Goal: Contribute content

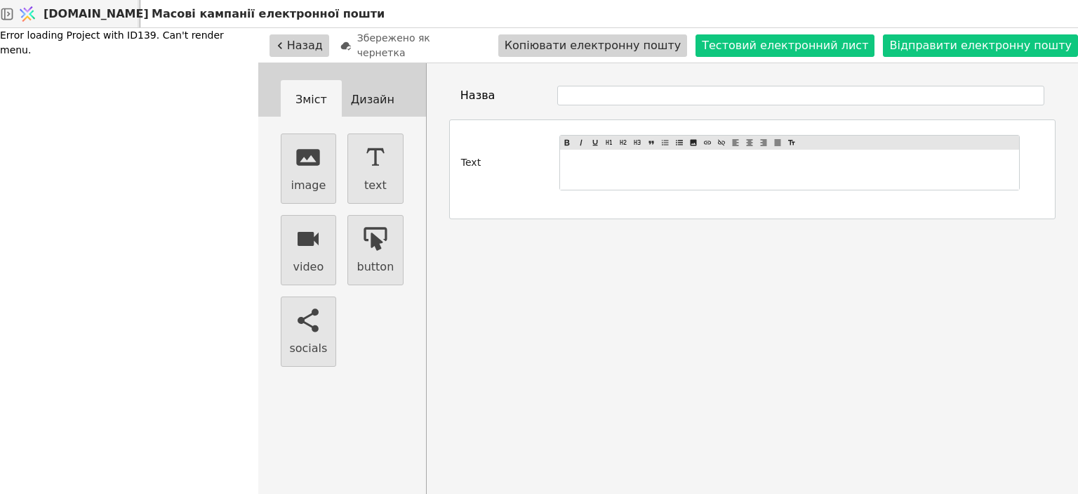
click at [85, 15] on span "[DOMAIN_NAME]" at bounding box center [96, 14] width 105 height 17
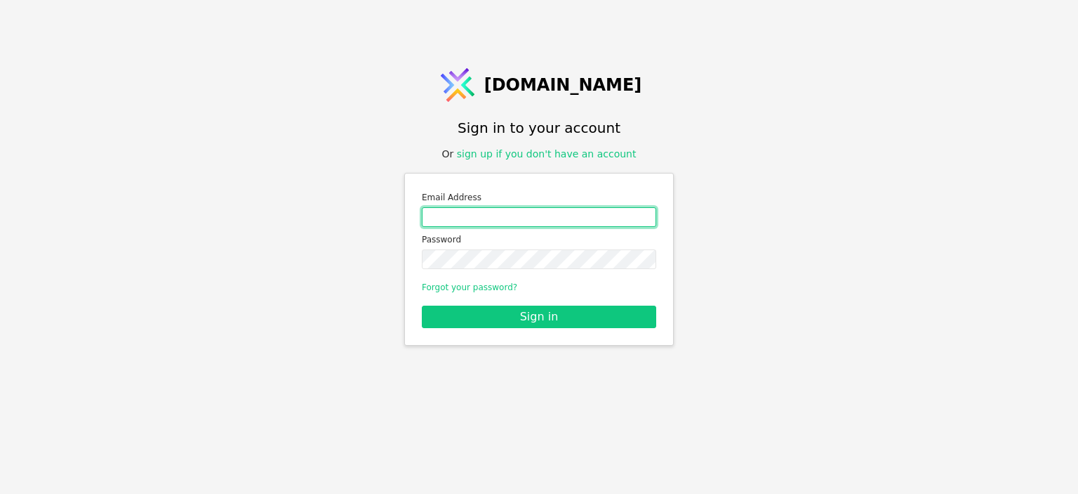
type input "[EMAIL_ADDRESS][DOMAIN_NAME]"
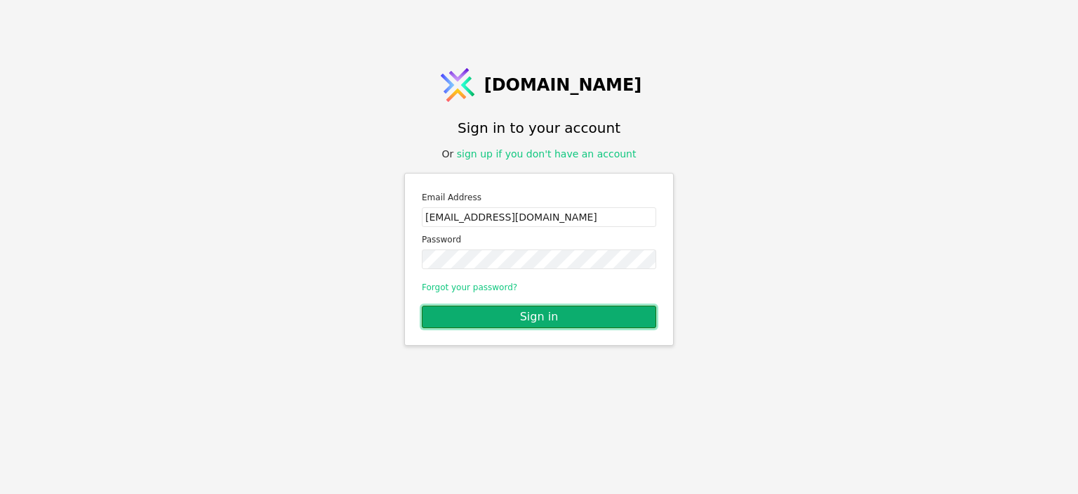
click at [526, 318] on button "Sign in" at bounding box center [539, 316] width 234 height 22
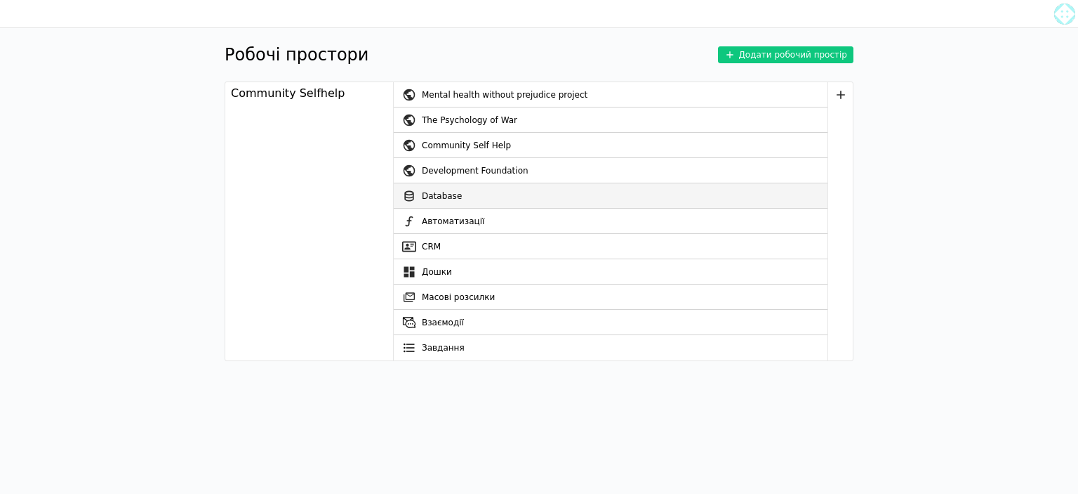
click at [465, 198] on link "Database" at bounding box center [611, 195] width 434 height 25
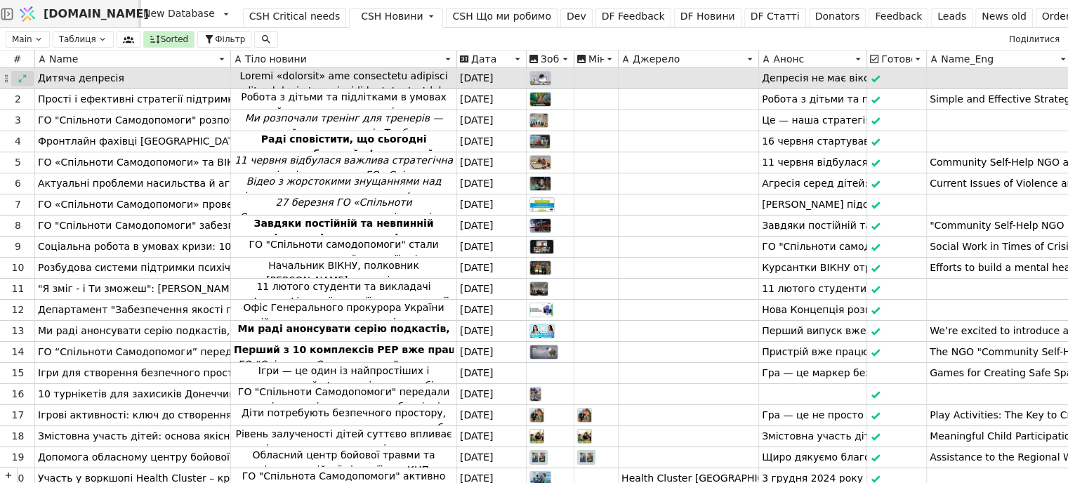
click at [20, 79] on icon at bounding box center [23, 79] width 10 height 10
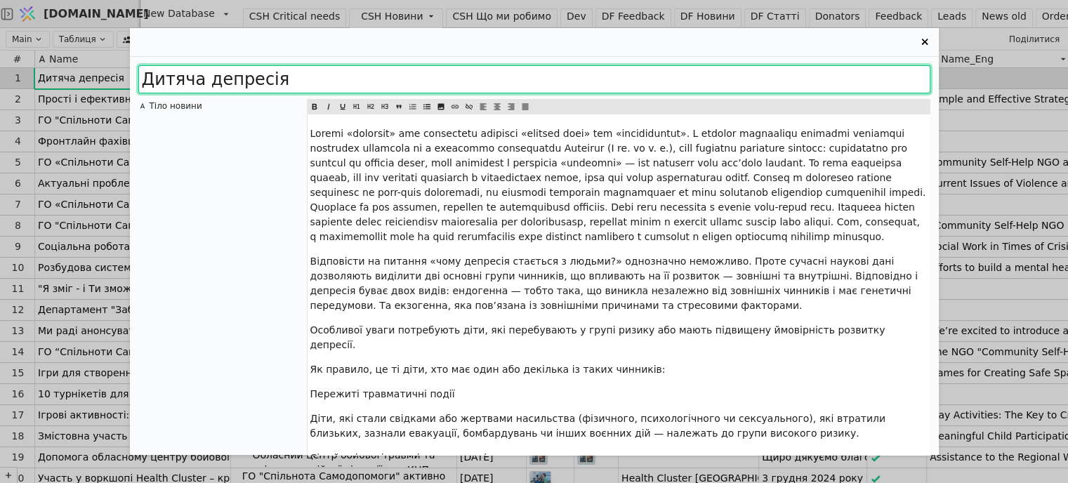
drag, startPoint x: 269, startPoint y: 83, endPoint x: 135, endPoint y: 82, distance: 134.1
click at [135, 82] on div "Дитяча депресія Тіло новини Відповісти на питання «чому депресія стається з люд…" at bounding box center [534, 256] width 809 height 398
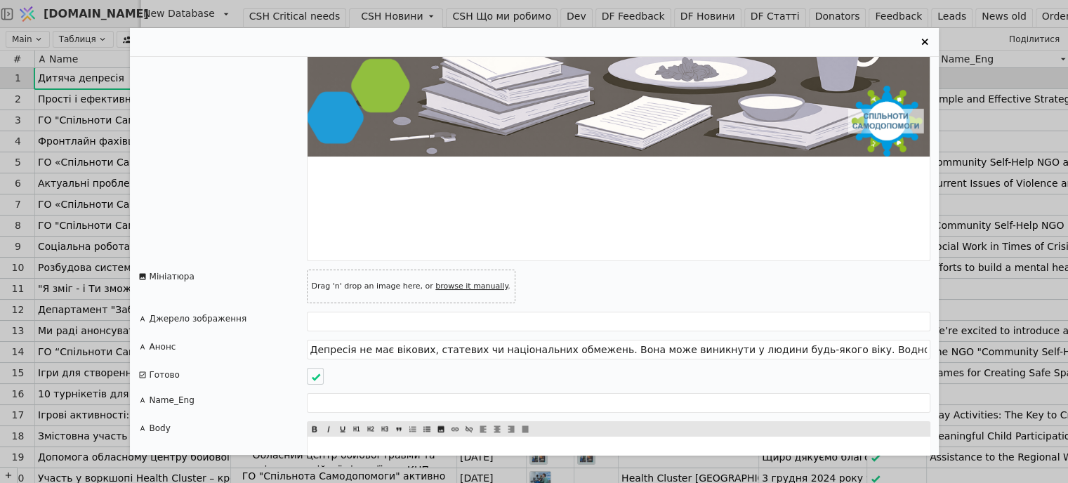
scroll to position [2168, 0]
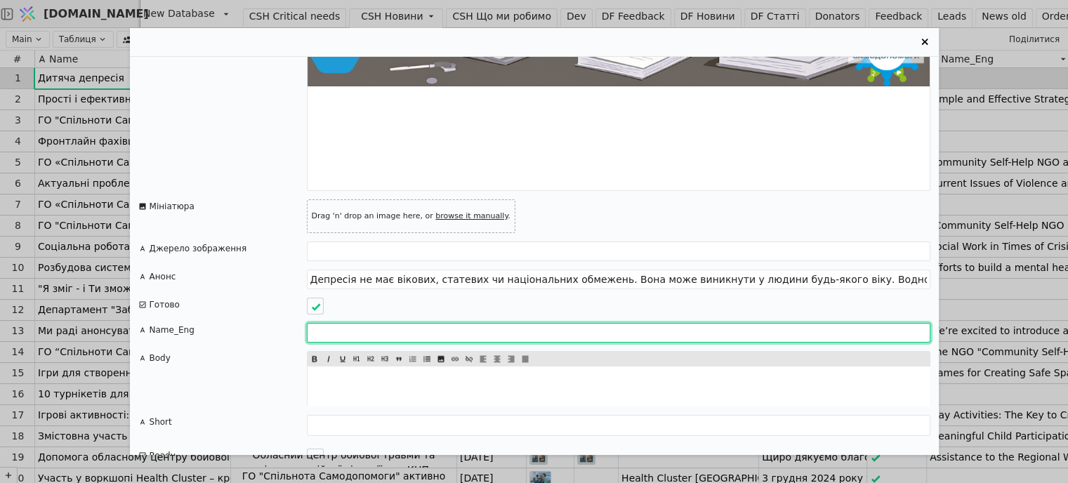
click at [342, 323] on input "Entry Card" at bounding box center [618, 333] width 623 height 20
paste input "[MEDICAL_DATA]"
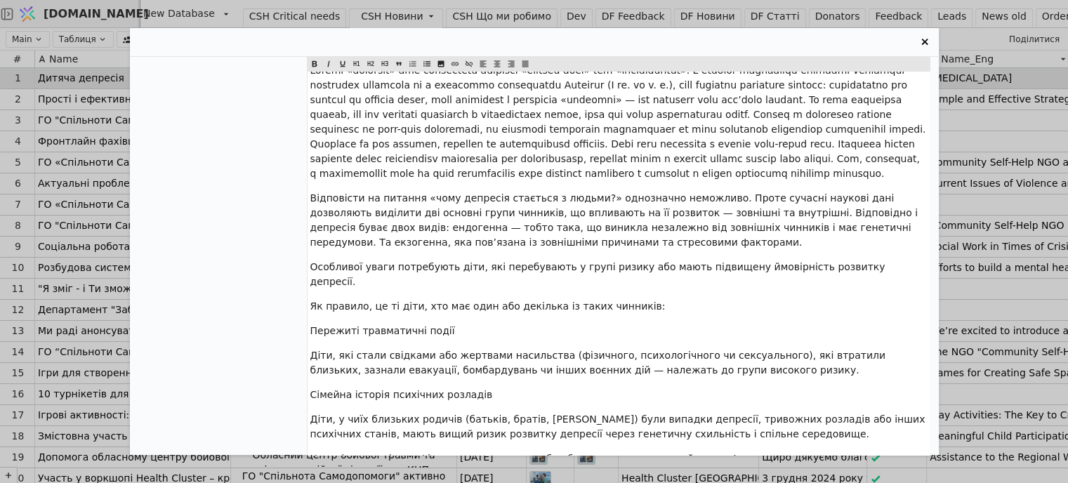
scroll to position [0, 0]
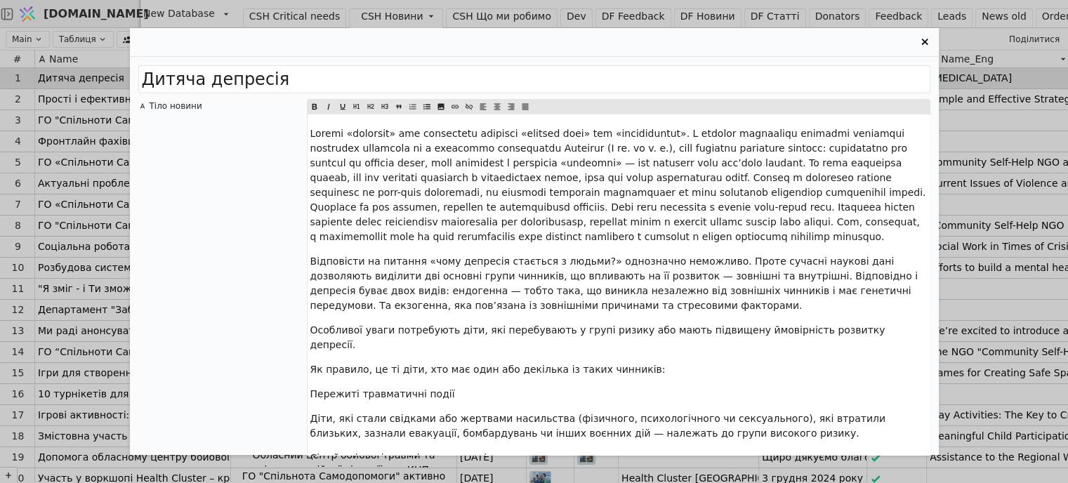
drag, startPoint x: 857, startPoint y: 291, endPoint x: 298, endPoint y: 130, distance: 581.7
copy div "Loremi «dolorsit» ame consectetu adipisci «elitsed doei» tem «incididuntut». L …"
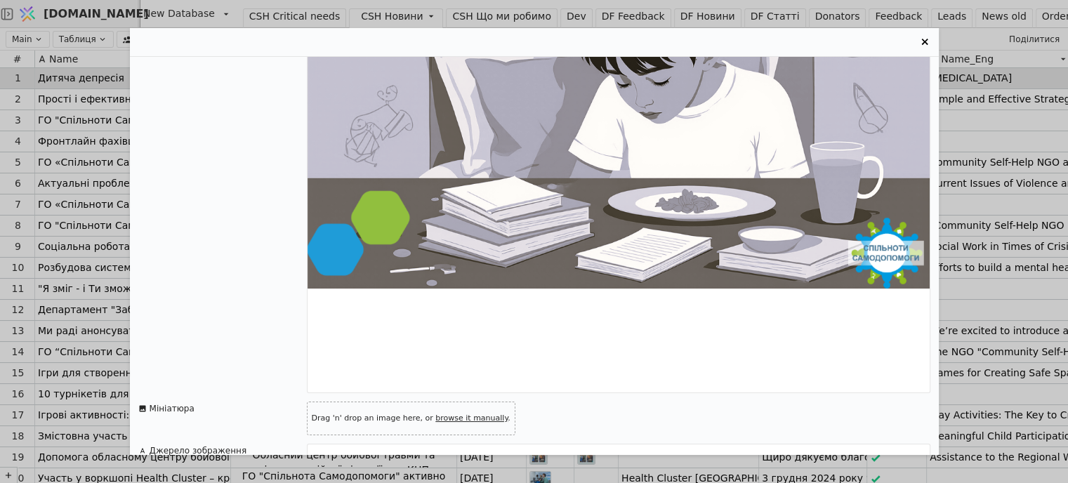
scroll to position [2168, 0]
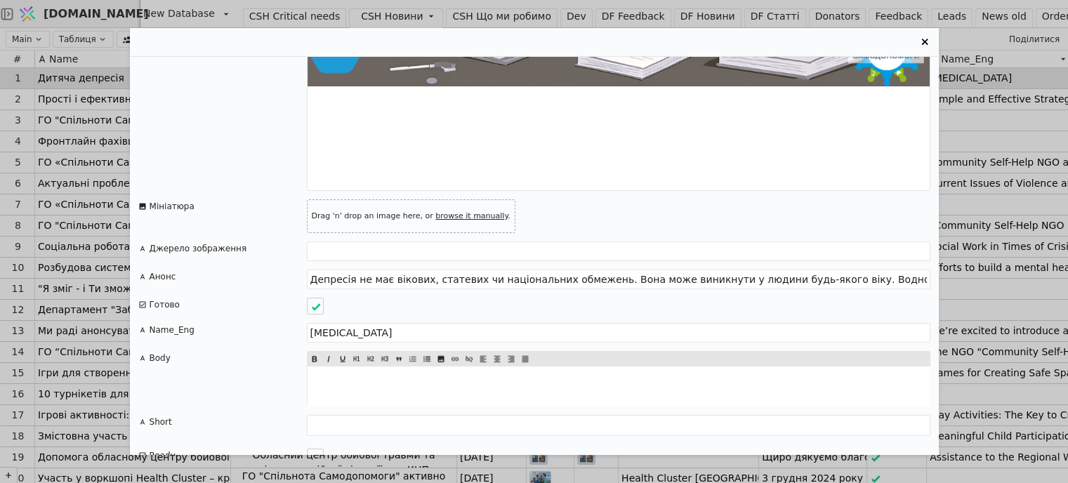
click at [318, 366] on div "﻿" at bounding box center [619, 386] width 622 height 40
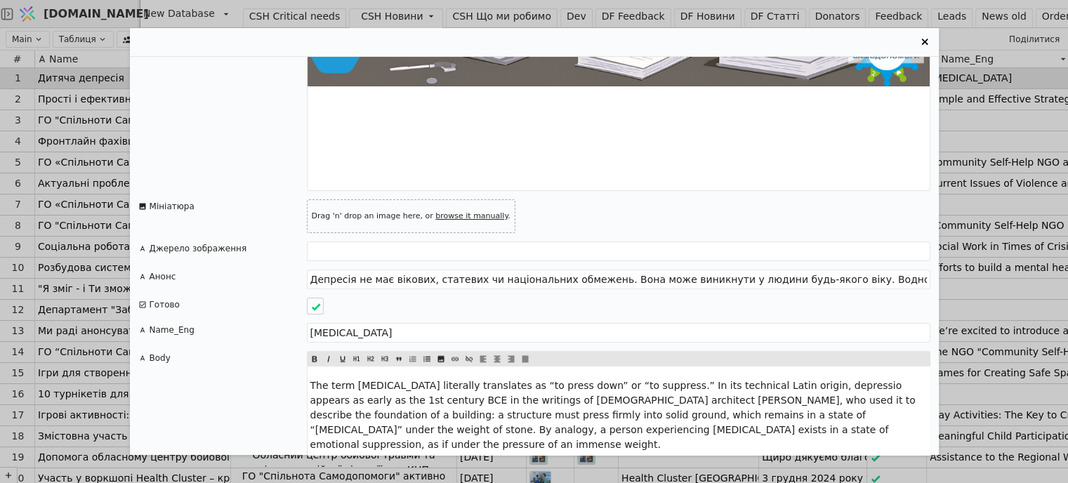
scroll to position [3791, 0]
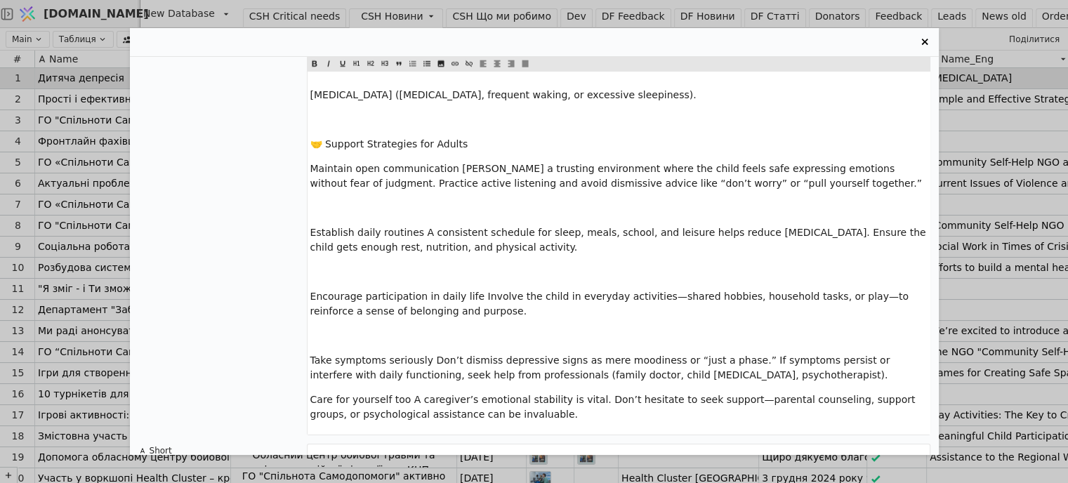
click at [317, 329] on p "﻿" at bounding box center [618, 336] width 616 height 15
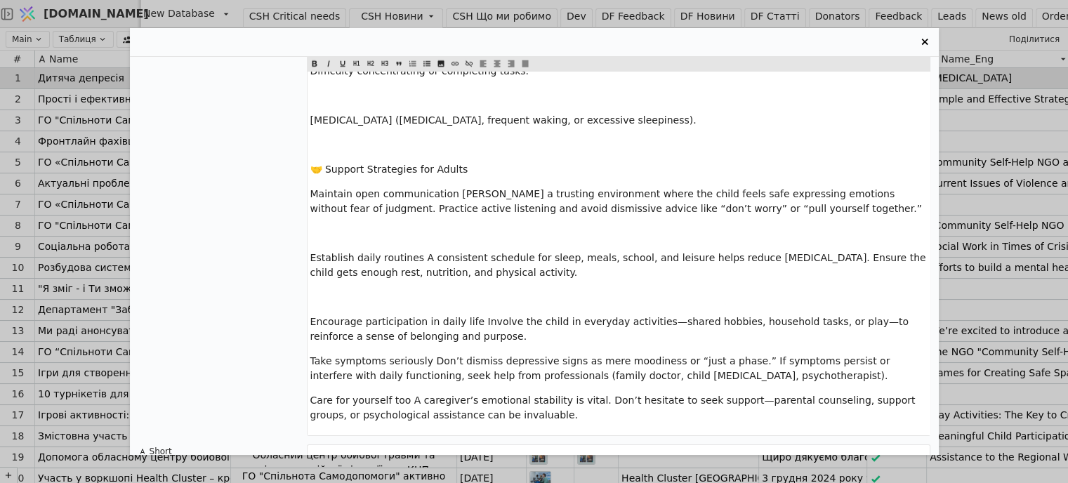
click at [315, 290] on p "﻿" at bounding box center [618, 297] width 616 height 15
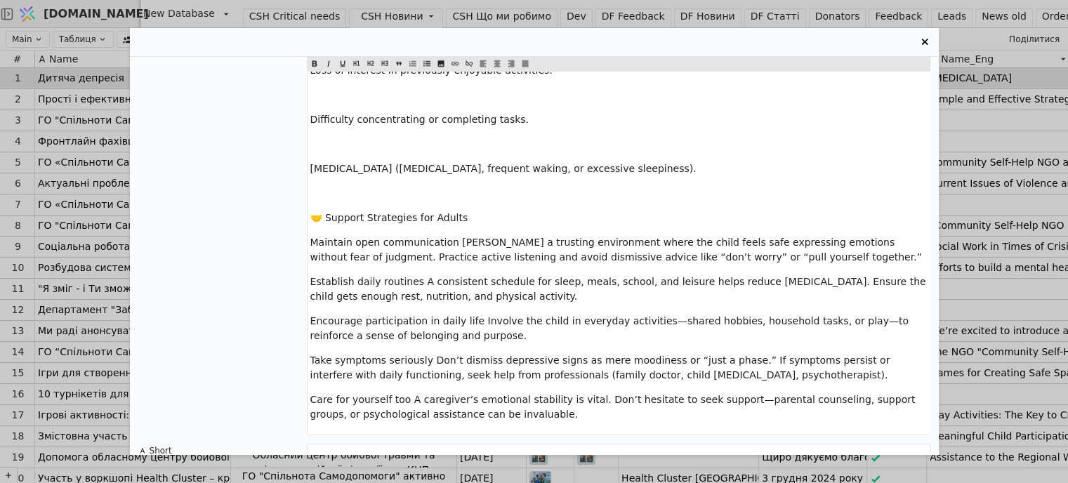
click at [329, 212] on span "🤝 Support Strategies for Adults" at bounding box center [389, 217] width 158 height 11
click at [326, 212] on span "🤝 Support Strategies for Adults" at bounding box center [389, 217] width 158 height 11
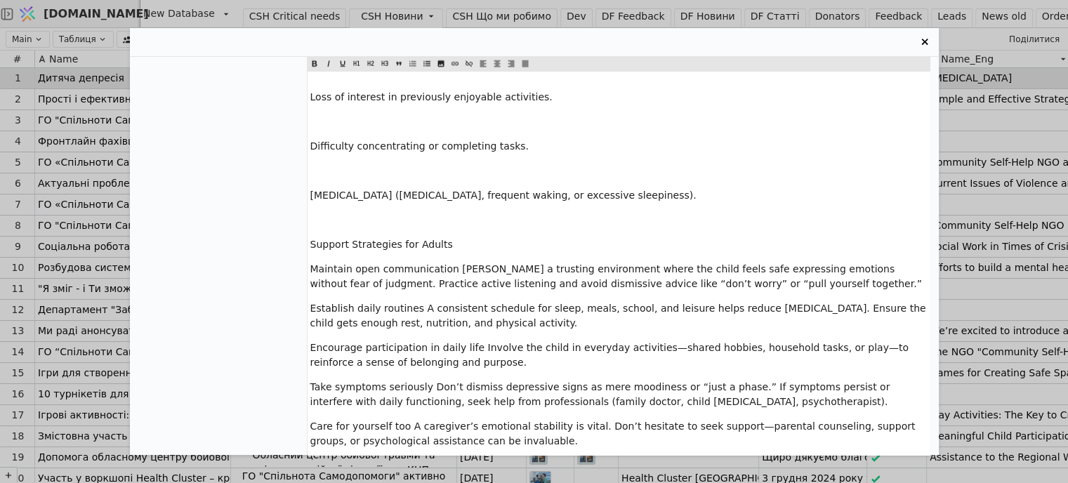
scroll to position [3622, 0]
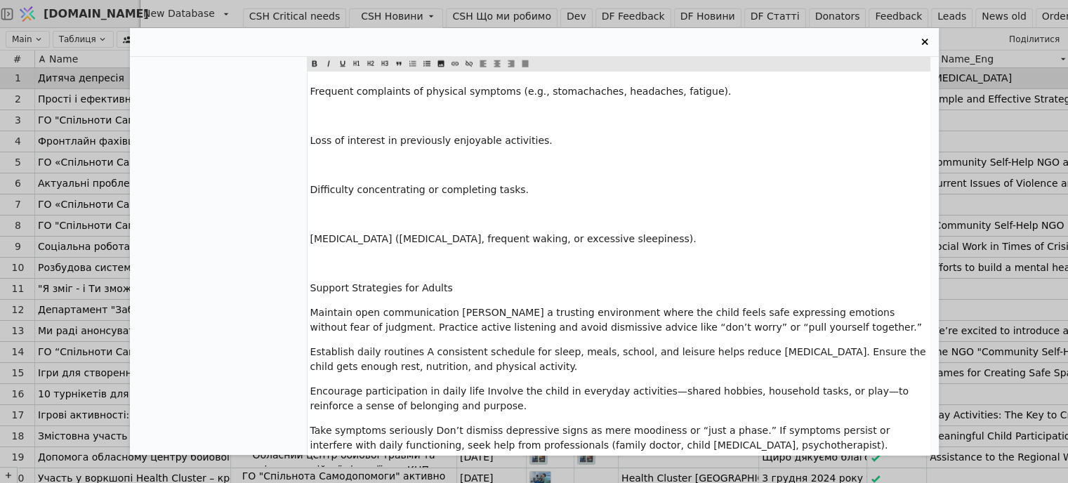
click at [319, 256] on p "﻿" at bounding box center [618, 263] width 616 height 15
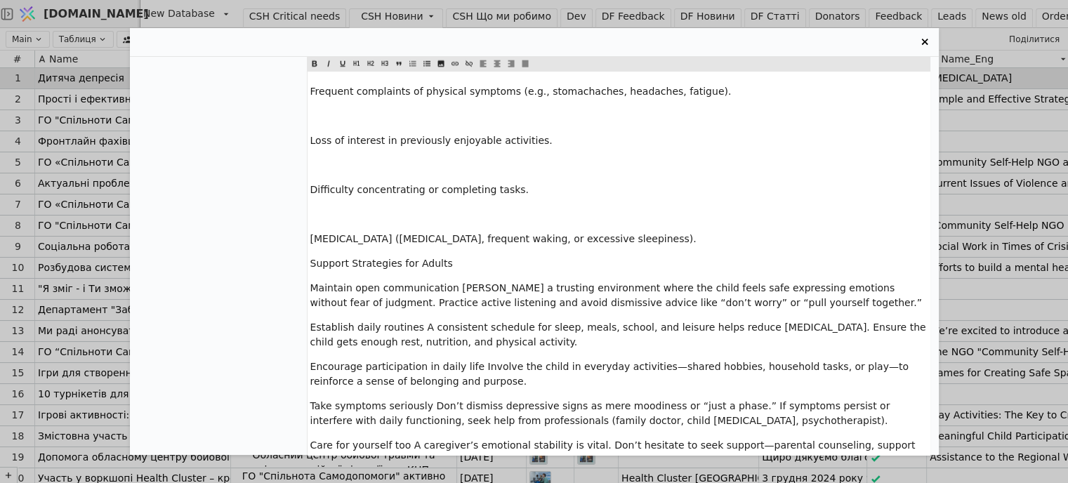
click at [313, 207] on p "﻿" at bounding box center [618, 214] width 616 height 15
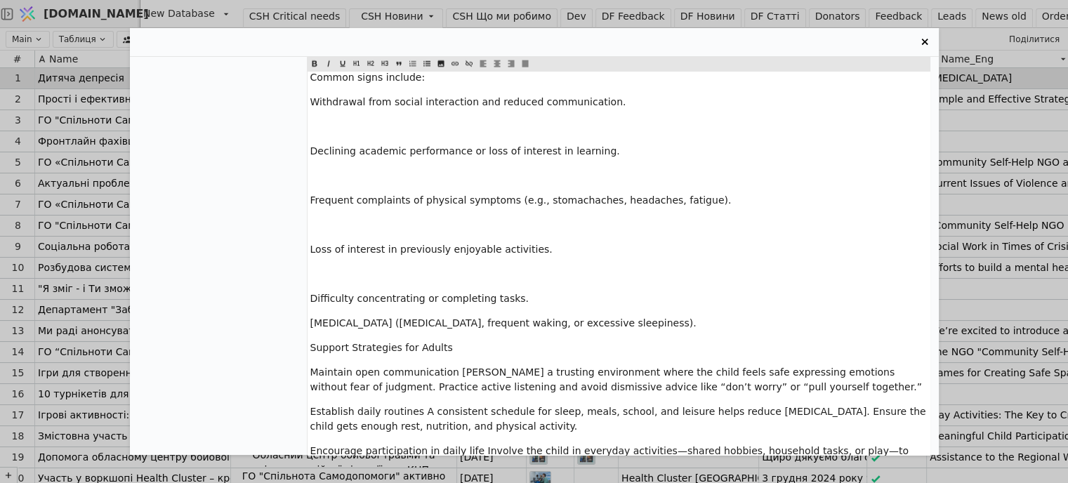
scroll to position [3482, 0]
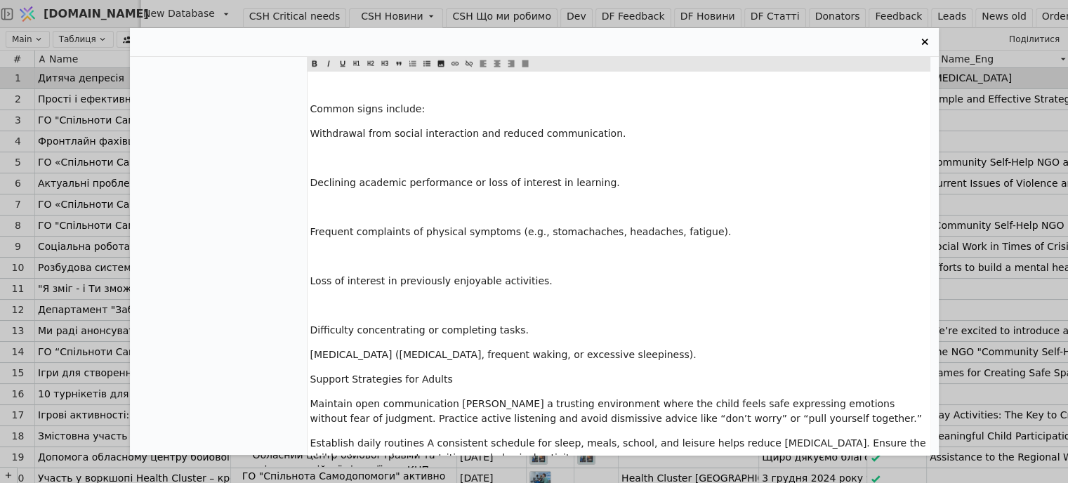
click at [320, 298] on p "﻿" at bounding box center [618, 305] width 616 height 15
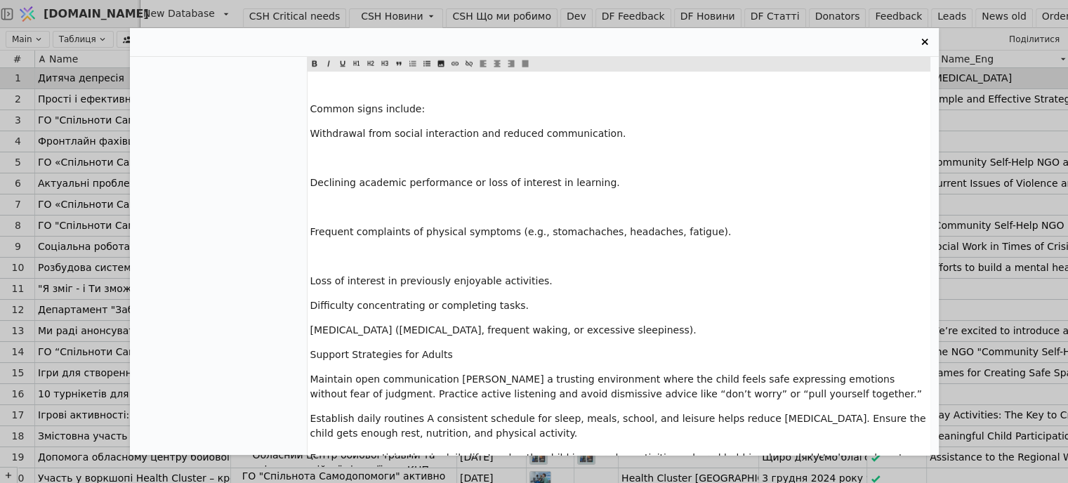
click at [315, 249] on p "﻿" at bounding box center [618, 256] width 616 height 15
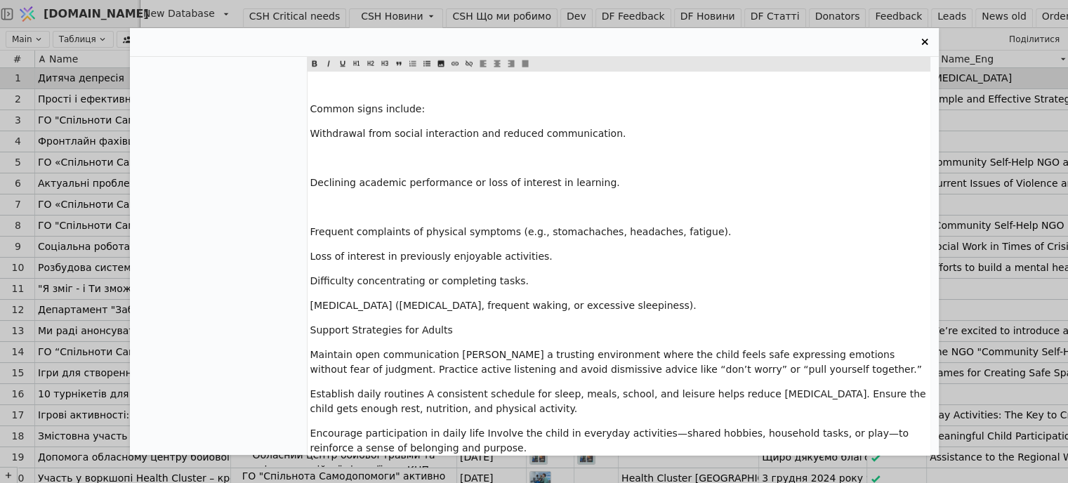
click at [313, 200] on p "﻿" at bounding box center [618, 207] width 616 height 15
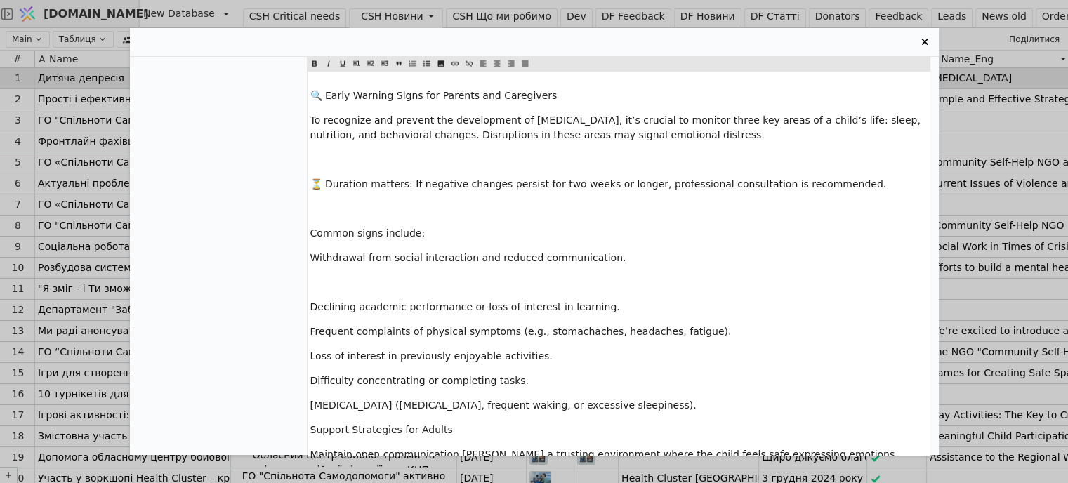
scroll to position [3341, 0]
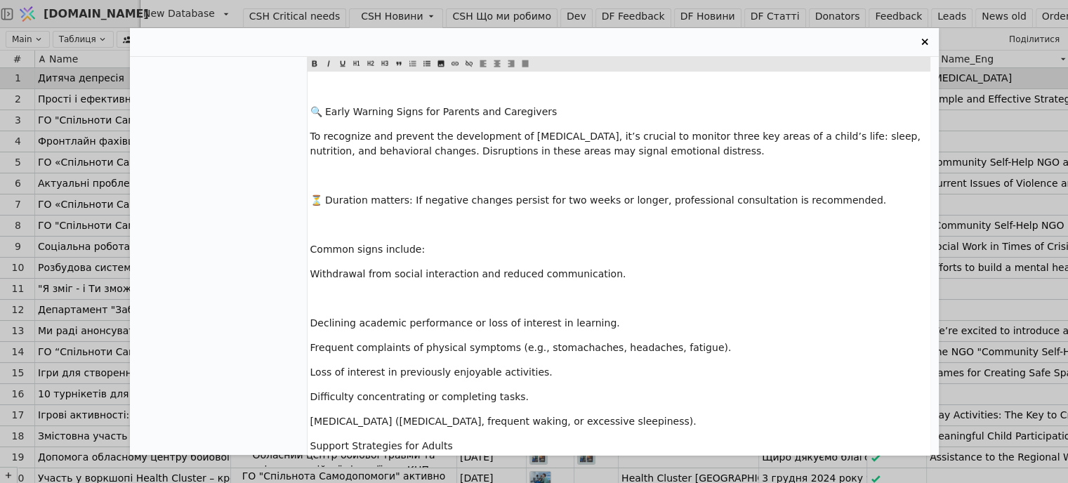
click at [313, 291] on p "﻿" at bounding box center [618, 298] width 616 height 15
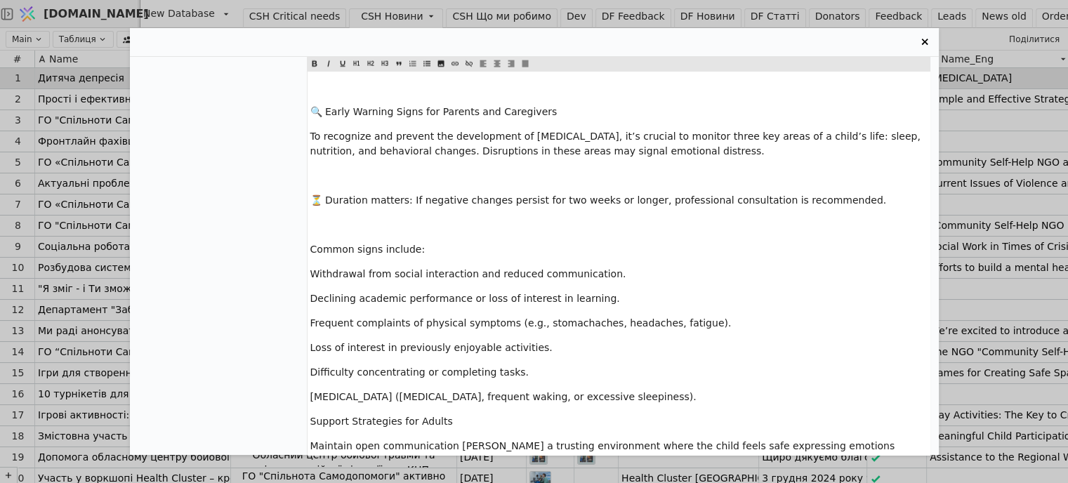
click at [315, 218] on p "﻿" at bounding box center [618, 225] width 616 height 15
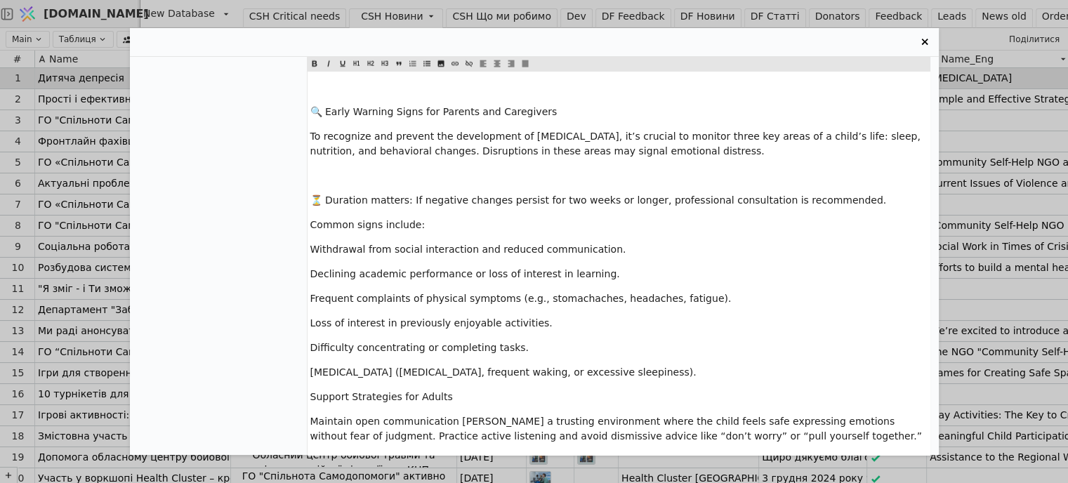
click at [319, 194] on span "⏳ Duration matters: If negative changes persist for two weeks or longer, profes…" at bounding box center [598, 199] width 576 height 11
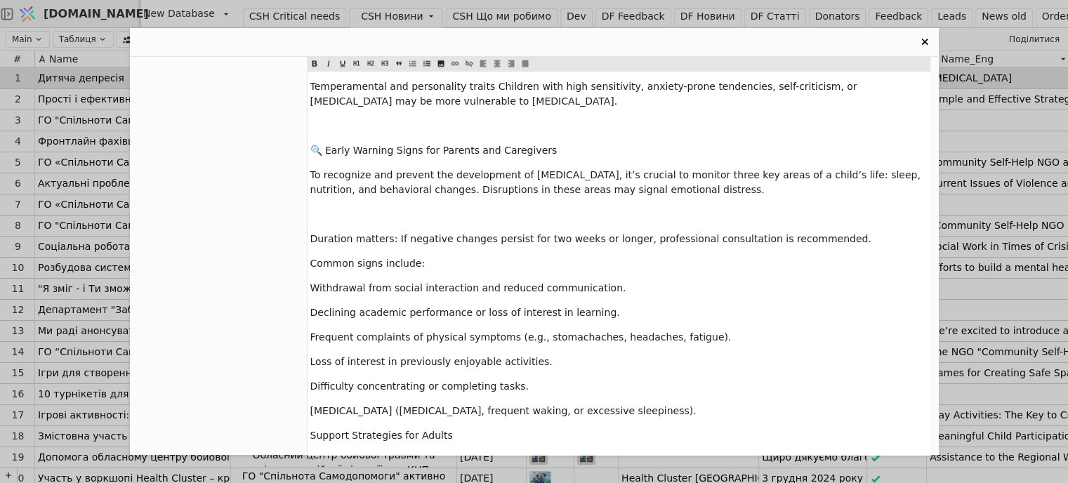
scroll to position [3271, 0]
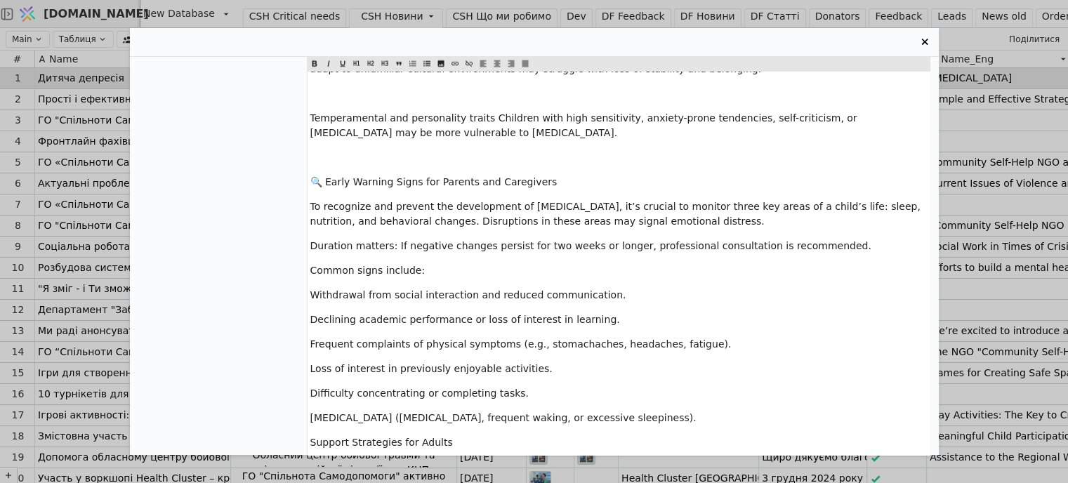
click at [328, 176] on span "🔍 Early Warning Signs for Parents and Caregivers" at bounding box center [433, 181] width 247 height 11
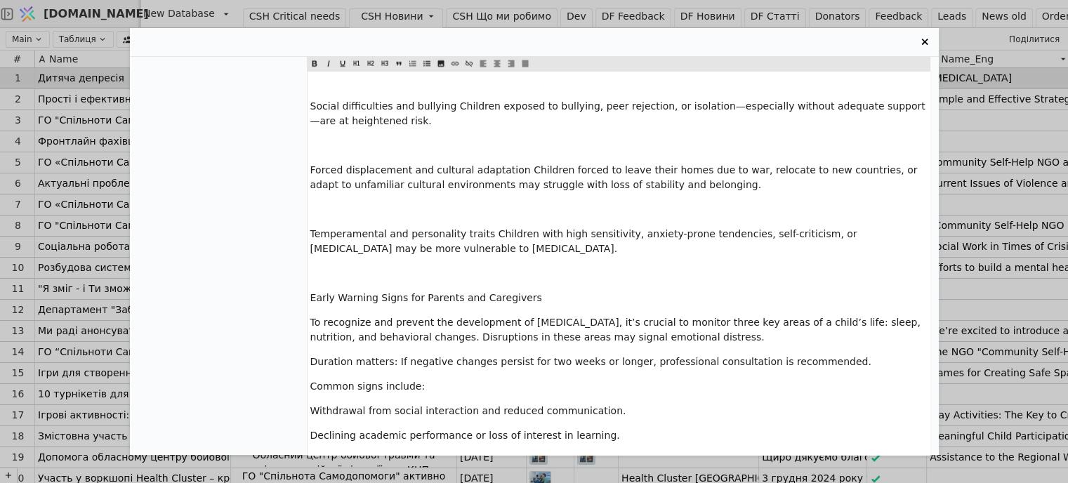
scroll to position [3131, 0]
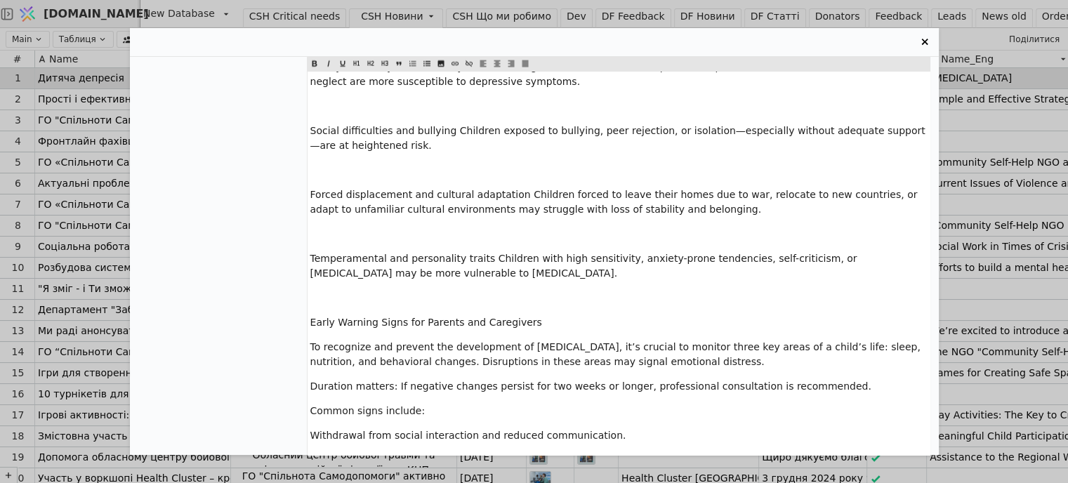
click at [329, 187] on div "The term [MEDICAL_DATA] literally translates as “to press down” or “to suppress…" at bounding box center [619, 101] width 622 height 1396
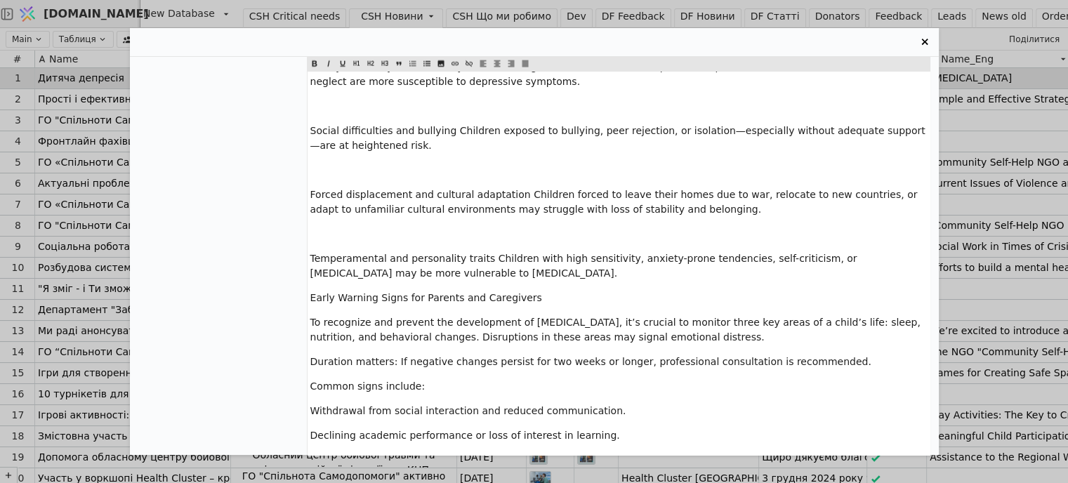
click at [322, 227] on p "﻿" at bounding box center [618, 234] width 616 height 15
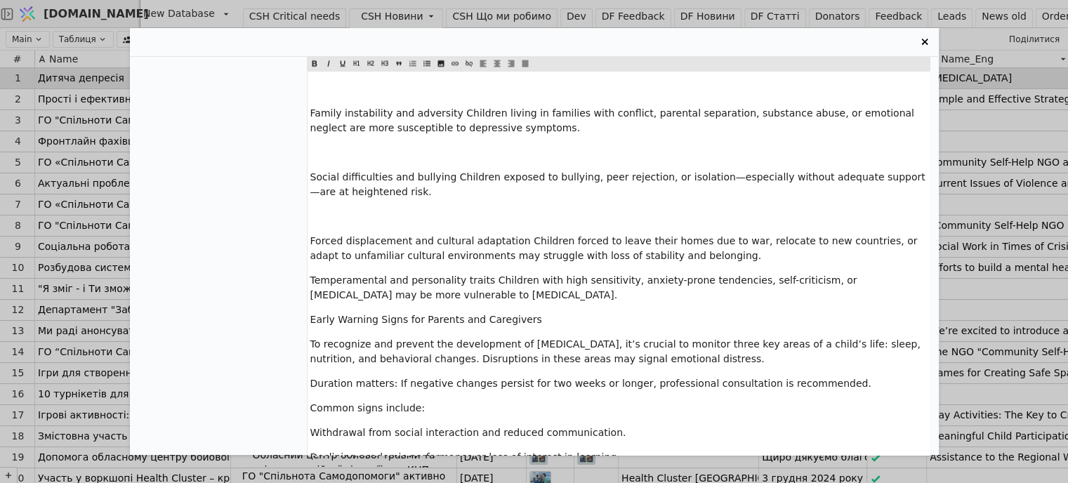
scroll to position [3060, 0]
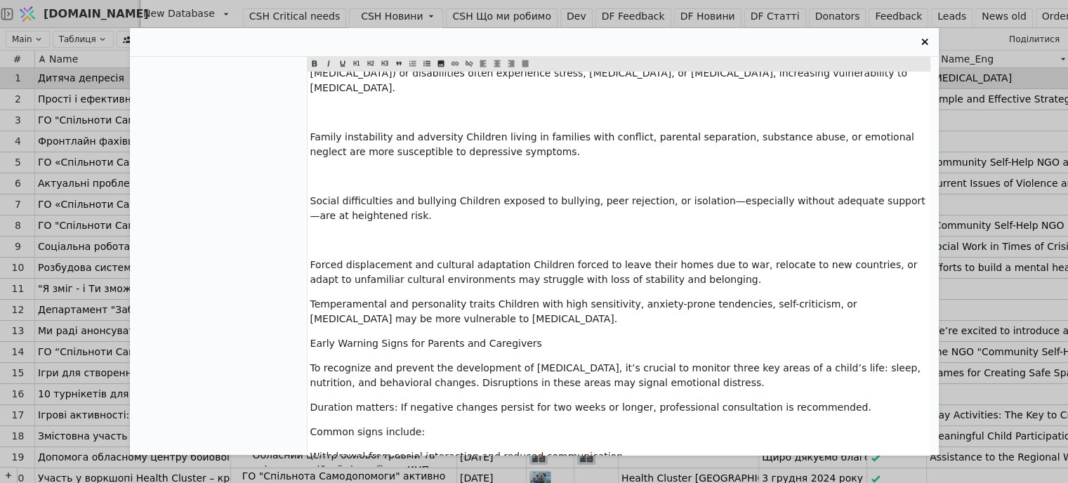
click at [322, 233] on p "﻿" at bounding box center [618, 240] width 616 height 15
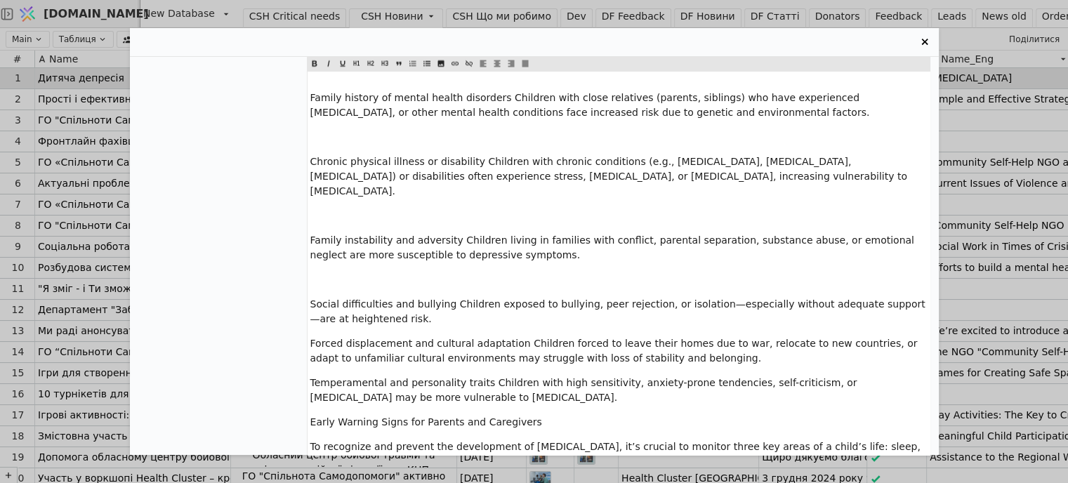
scroll to position [2920, 0]
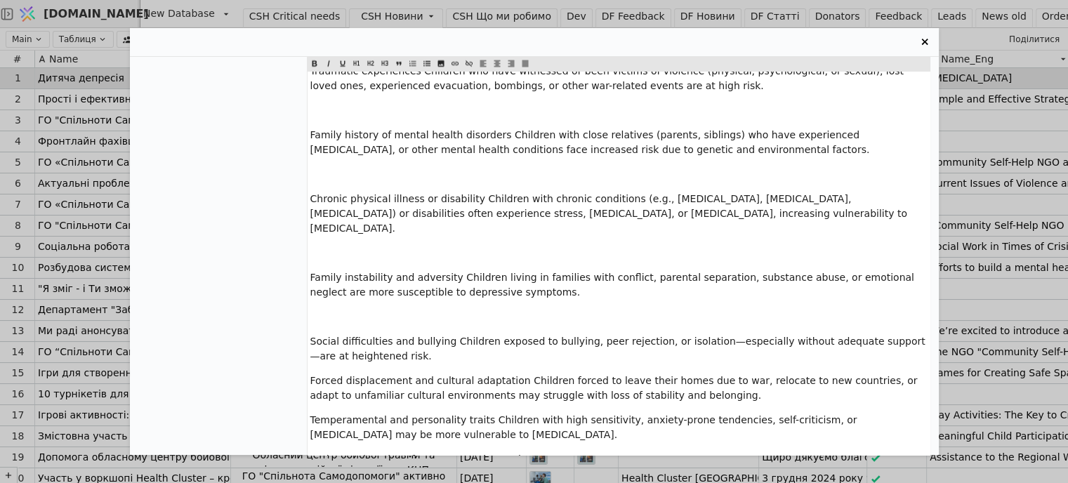
click at [317, 310] on p "﻿" at bounding box center [618, 317] width 616 height 15
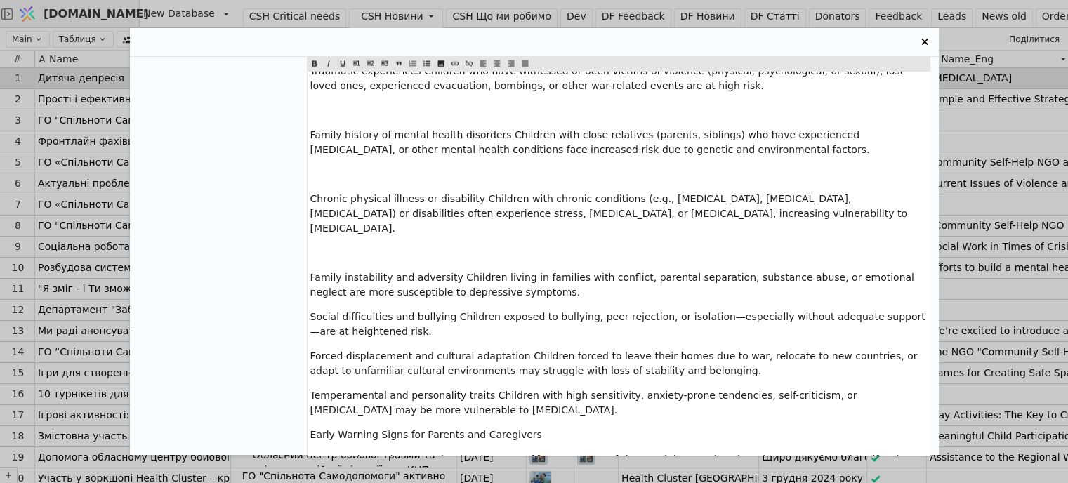
click at [313, 246] on p "﻿" at bounding box center [618, 253] width 616 height 15
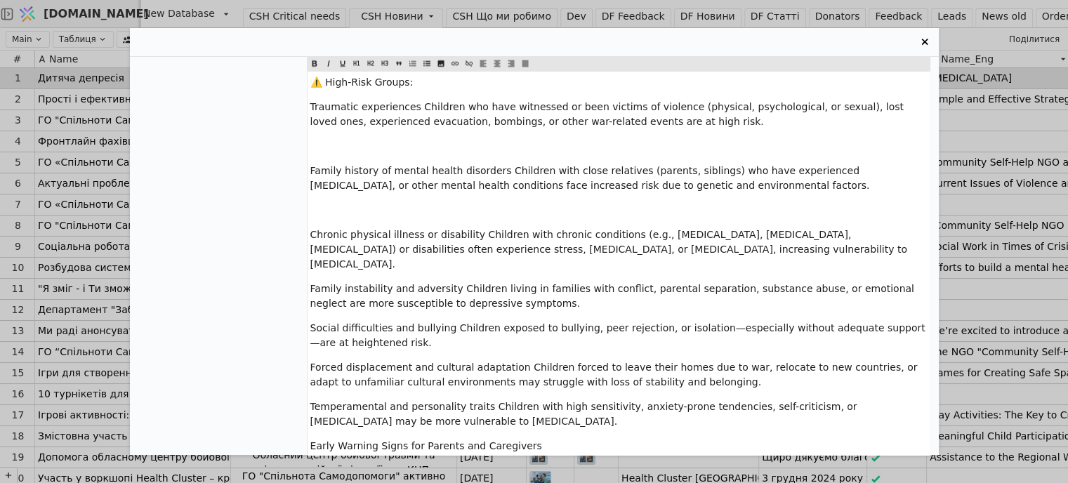
scroll to position [2850, 0]
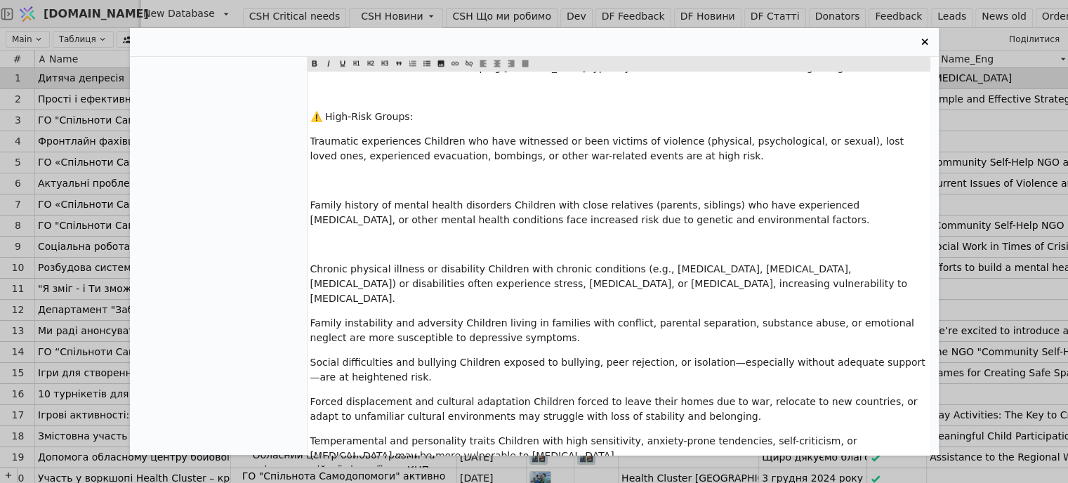
click at [318, 151] on div "The term [MEDICAL_DATA] literally translates as “to press down” or “to suppress…" at bounding box center [619, 321] width 622 height 1274
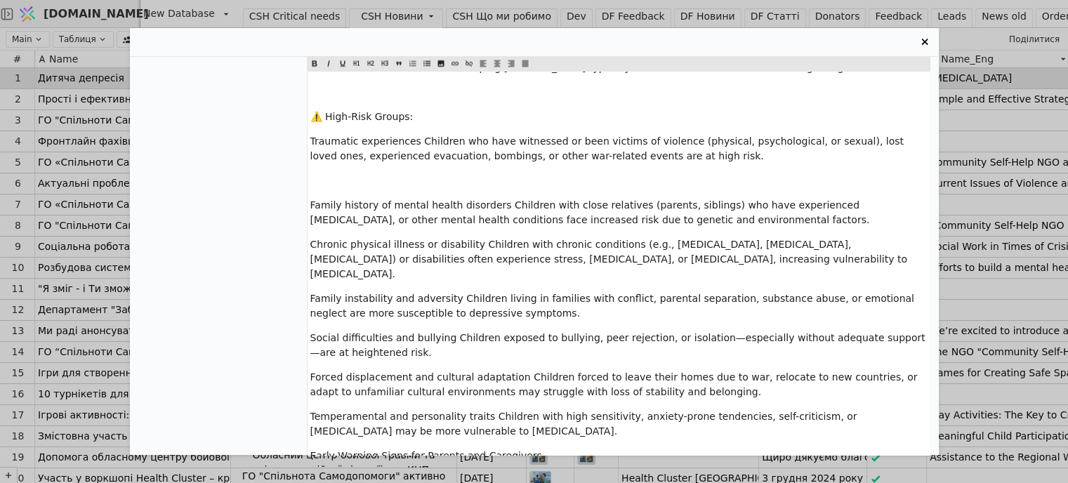
scroll to position [2780, 0]
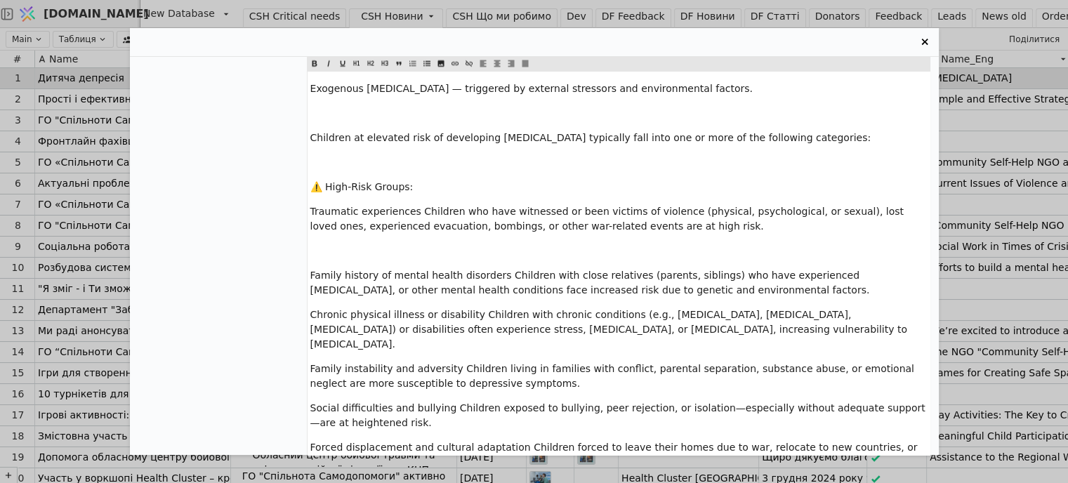
click at [308, 164] on div "The term [MEDICAL_DATA] literally translates as “to press down” or “to suppress…" at bounding box center [619, 378] width 622 height 1249
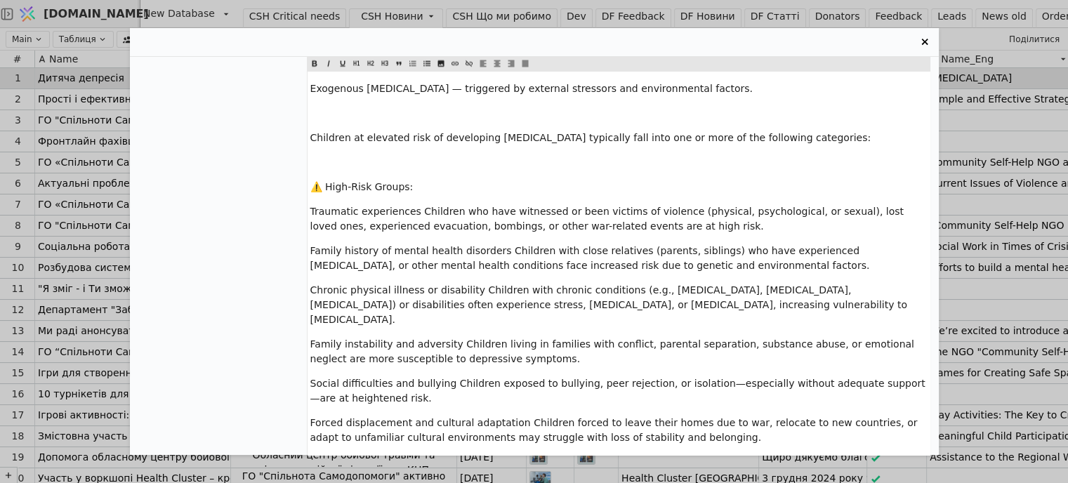
click at [326, 181] on span "⚠️ High-Risk Groups:" at bounding box center [361, 186] width 103 height 11
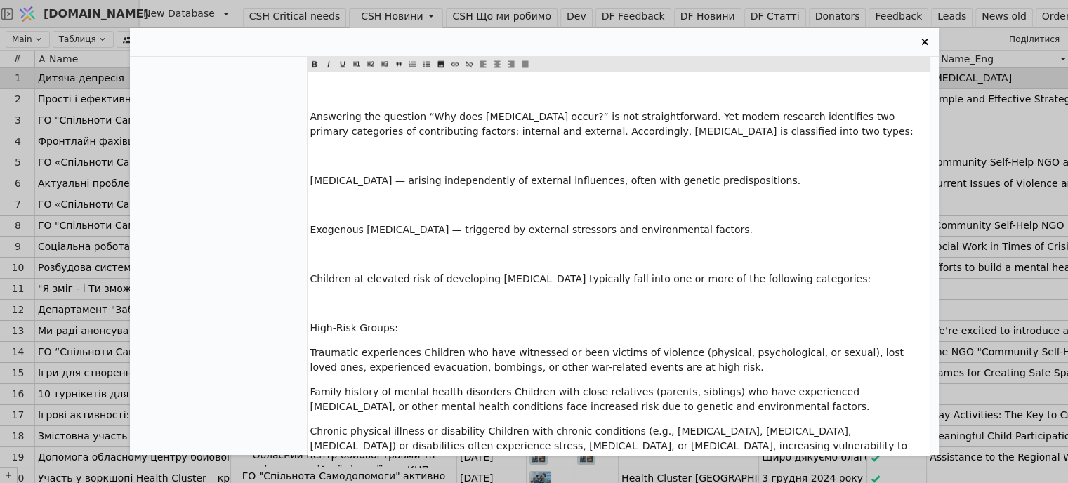
click at [322, 296] on p "﻿" at bounding box center [618, 303] width 616 height 15
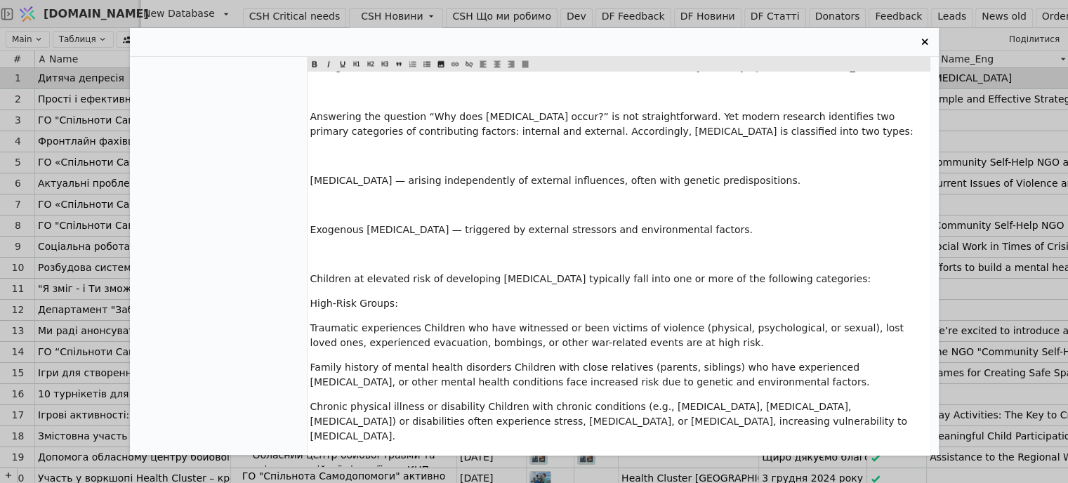
click at [317, 246] on p "﻿" at bounding box center [618, 253] width 616 height 15
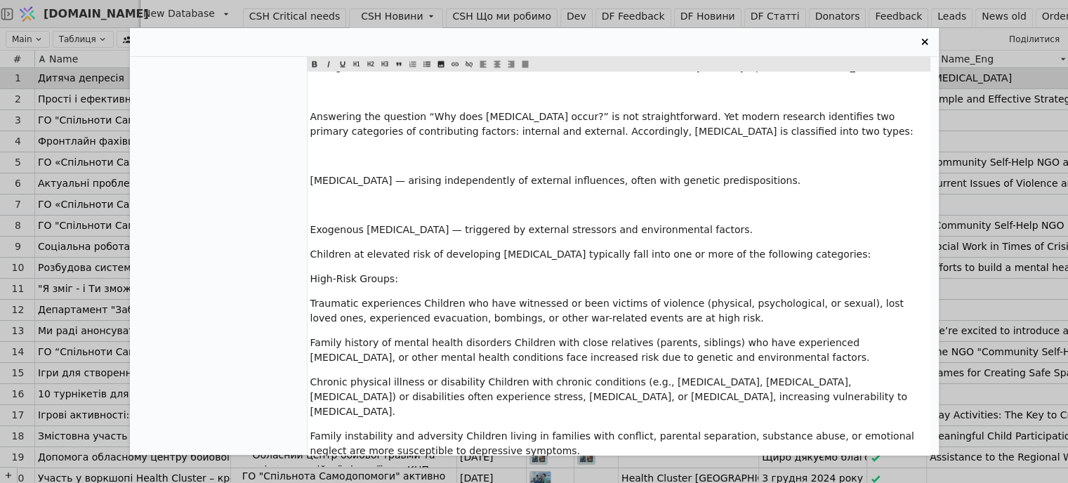
click at [323, 197] on p "﻿" at bounding box center [618, 204] width 616 height 15
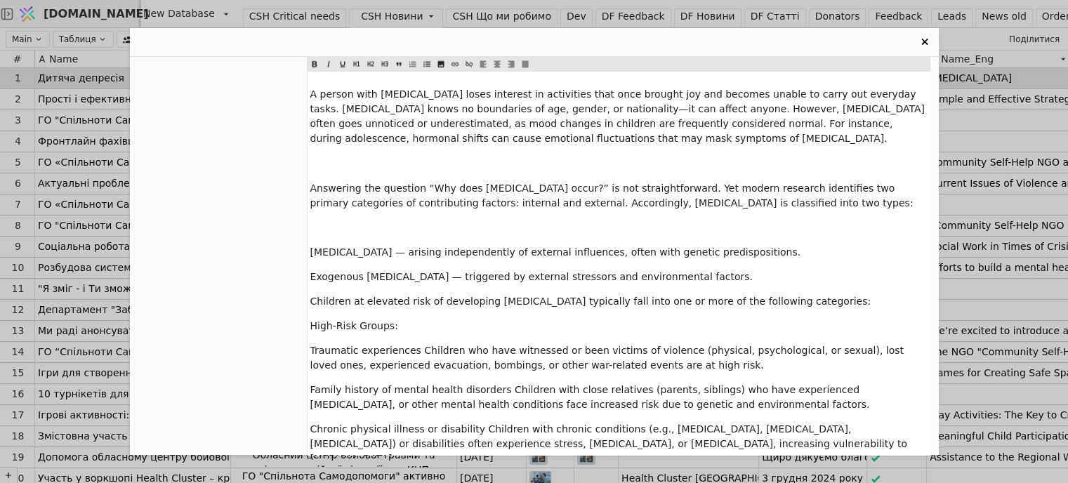
scroll to position [2499, 0]
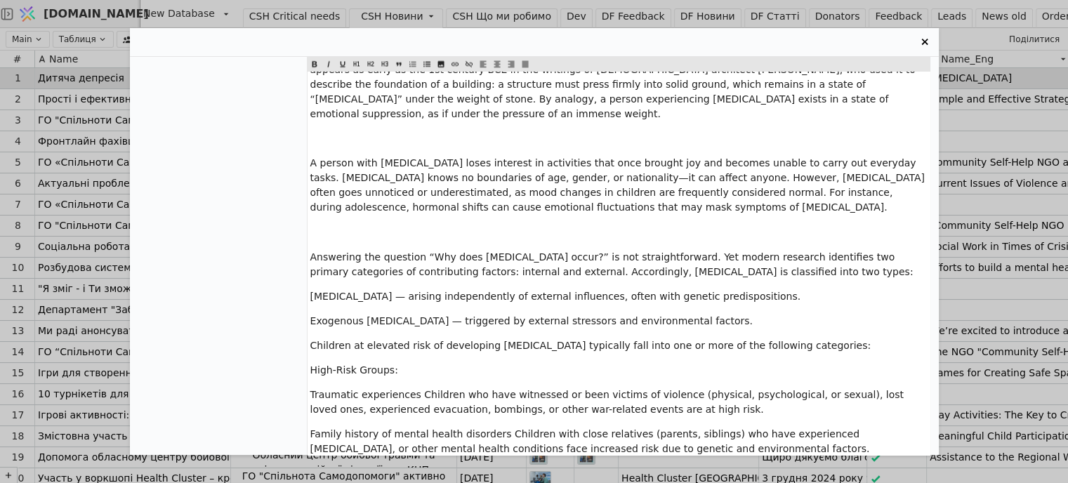
click at [314, 225] on p "﻿" at bounding box center [618, 232] width 616 height 15
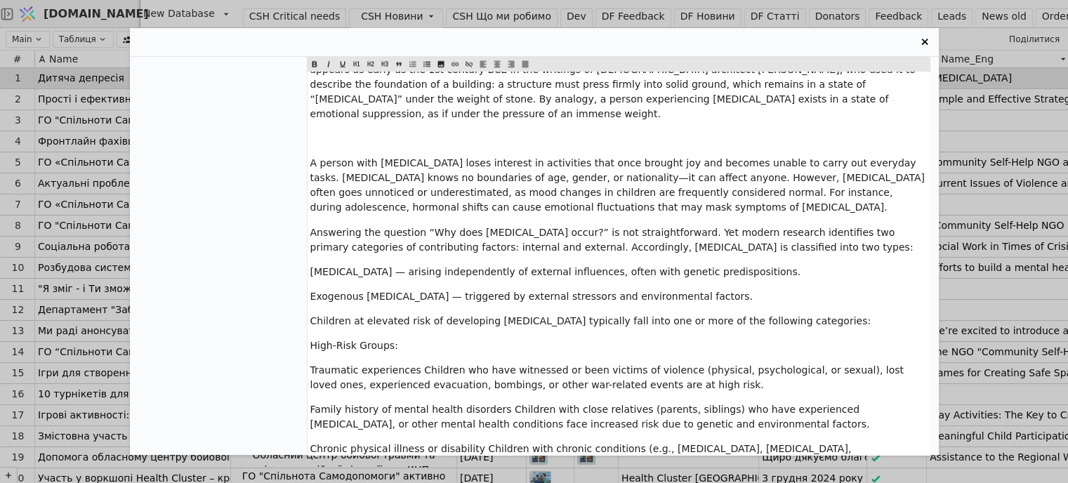
scroll to position [2358, 0]
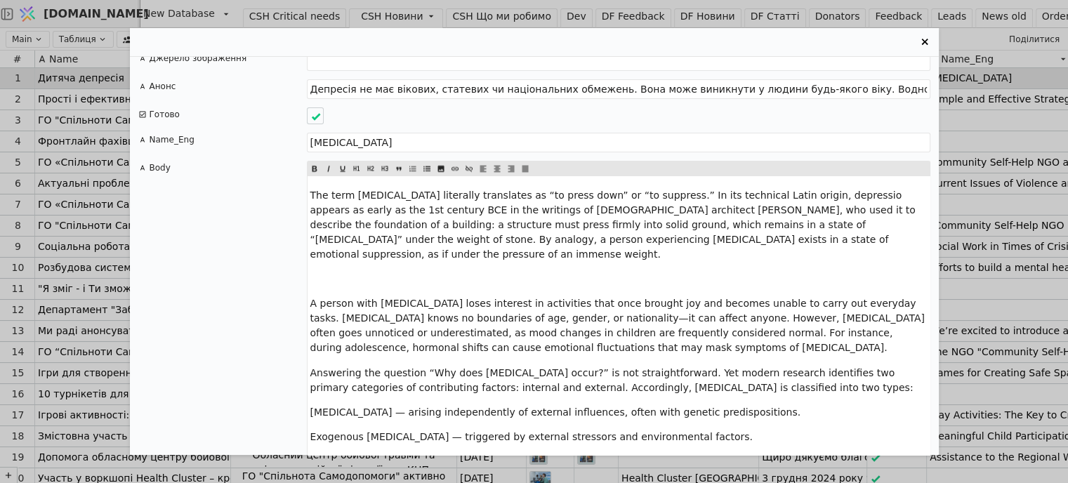
click at [317, 272] on p "﻿" at bounding box center [618, 279] width 616 height 15
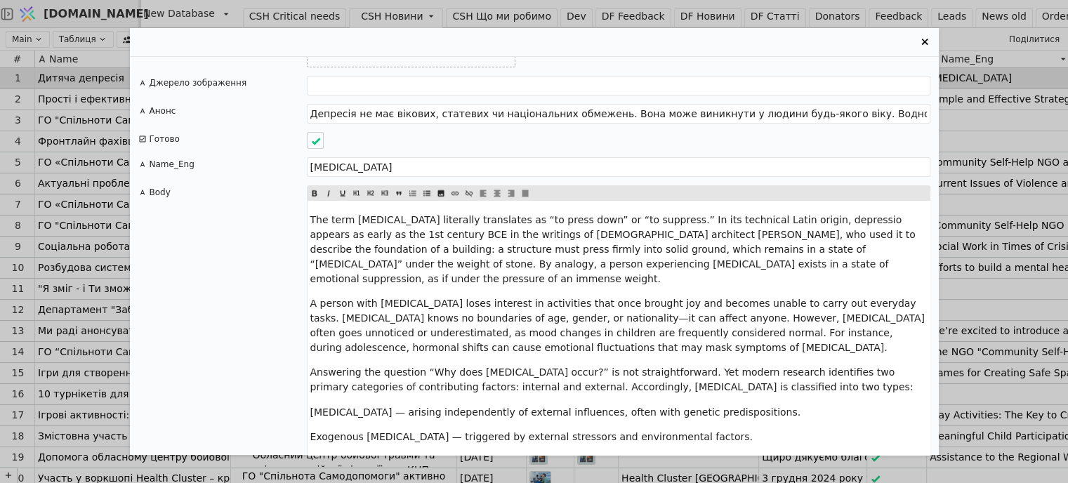
scroll to position [2264, 0]
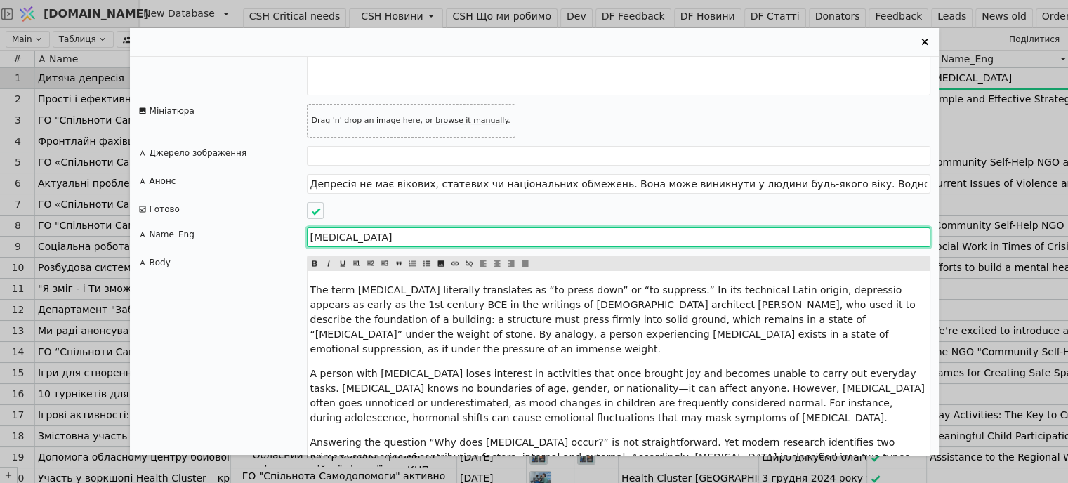
drag, startPoint x: 411, startPoint y: 168, endPoint x: 288, endPoint y: 161, distance: 123.0
click at [288, 227] on div "Name_Eng [MEDICAL_DATA]" at bounding box center [534, 237] width 792 height 20
paste input "[MEDICAL_DATA]: Understanding, Risk Factors, and Support Strategies"
type input "[MEDICAL_DATA]: Understanding, Risk Factors, and Support Strategies"
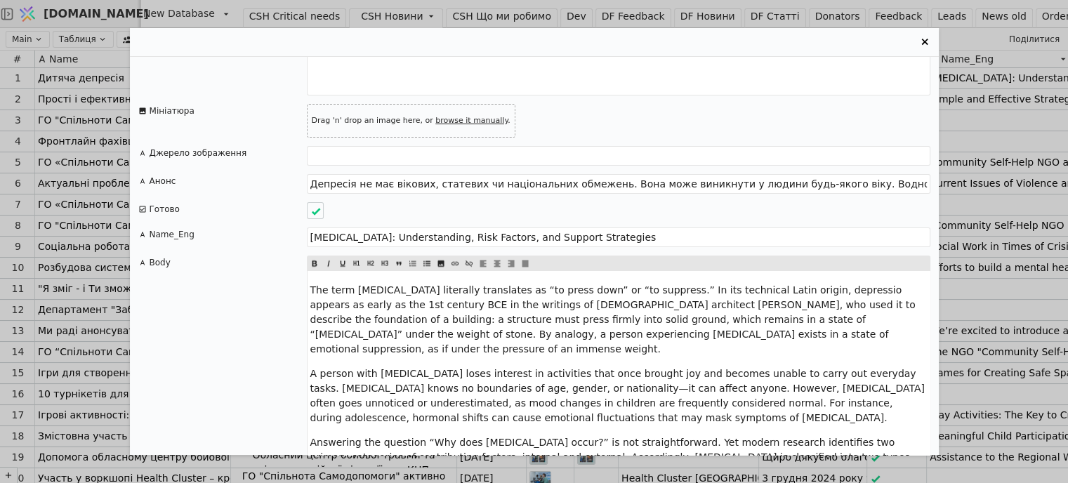
drag, startPoint x: 277, startPoint y: 165, endPoint x: 253, endPoint y: 165, distance: 23.9
click at [253, 227] on div "Name_Eng" at bounding box center [222, 237] width 169 height 20
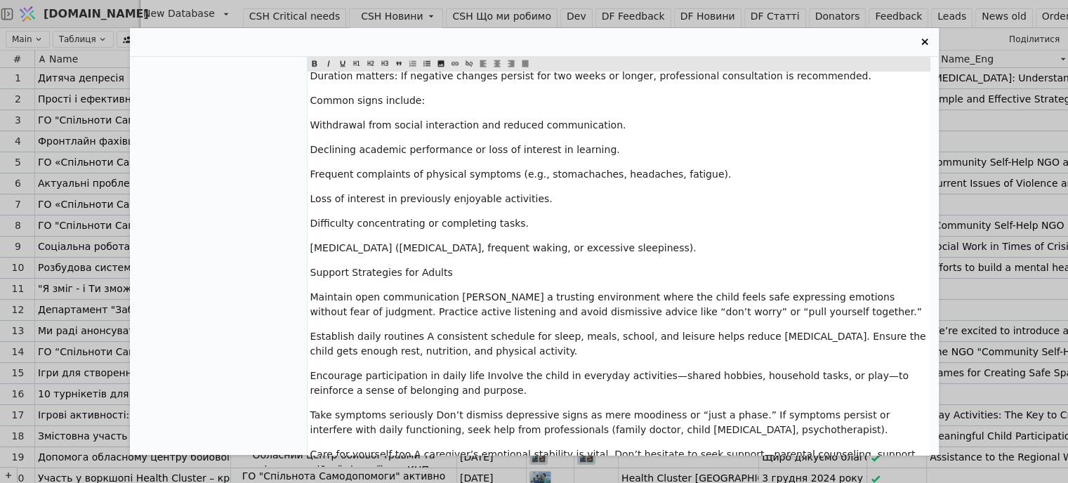
scroll to position [3494, 0]
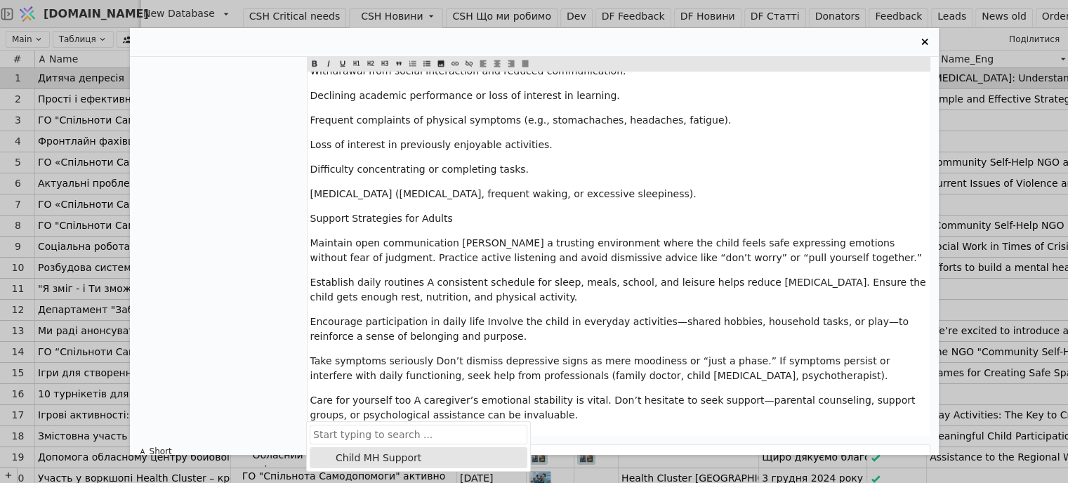
click at [363, 460] on div "Child MH Support" at bounding box center [378, 458] width 91 height 15
click at [223, 427] on div "Дитяча депресія Тіло новини Відповісти на питання «чому депресія стається з люд…" at bounding box center [534, 256] width 809 height 398
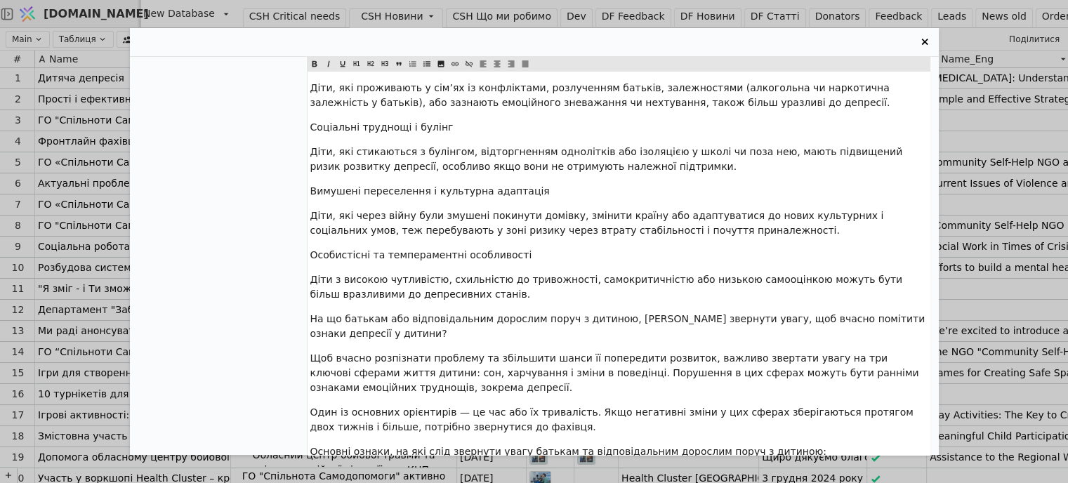
scroll to position [335, 0]
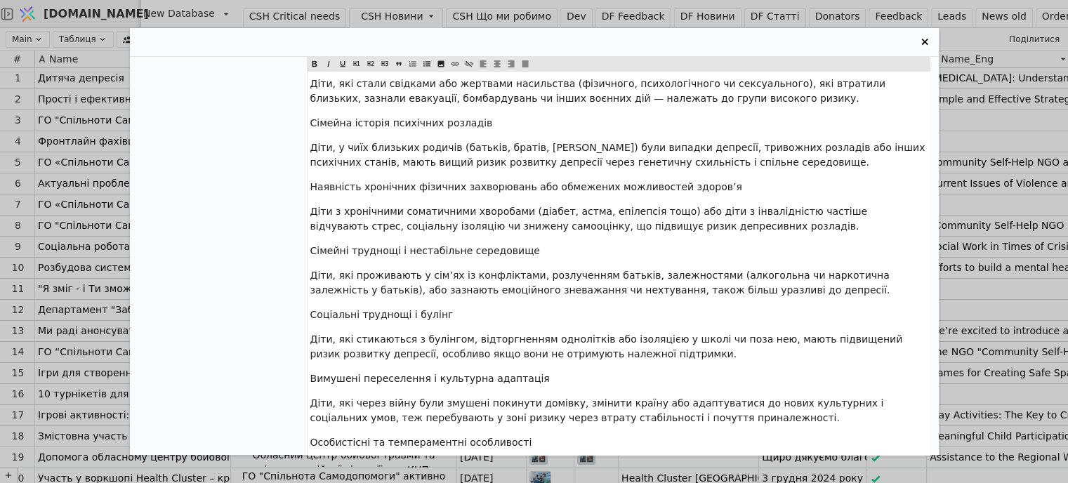
click at [924, 37] on icon "Entry Card" at bounding box center [924, 42] width 17 height 17
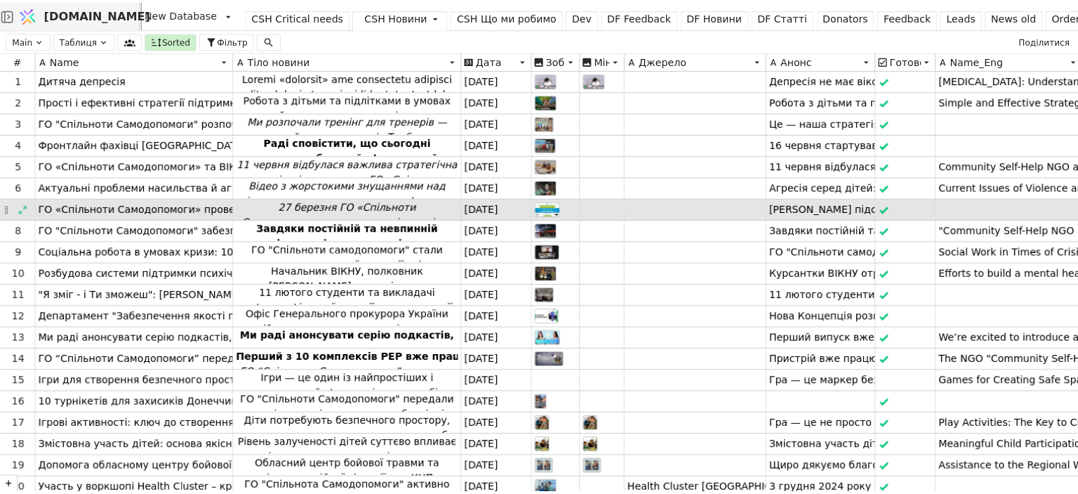
scroll to position [0, 0]
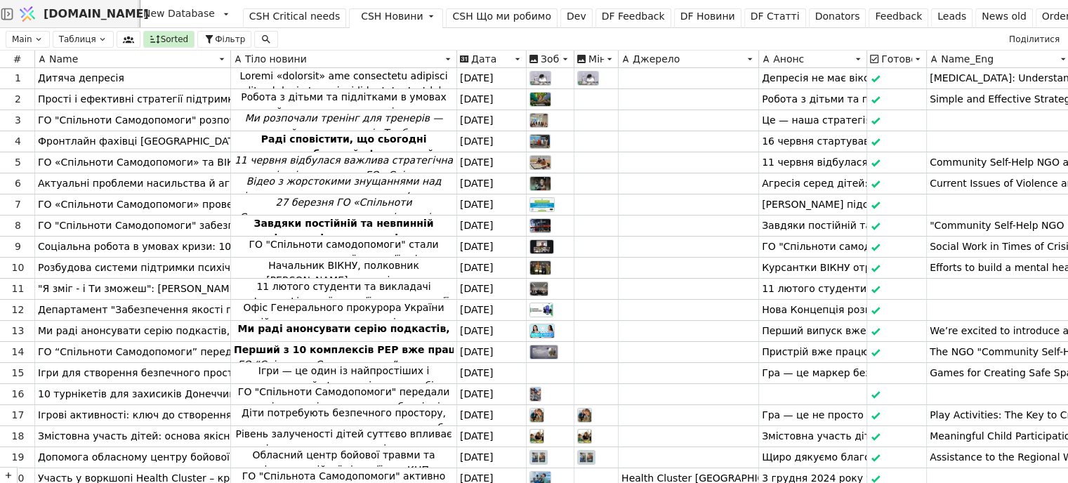
click at [38, 13] on img at bounding box center [27, 14] width 21 height 27
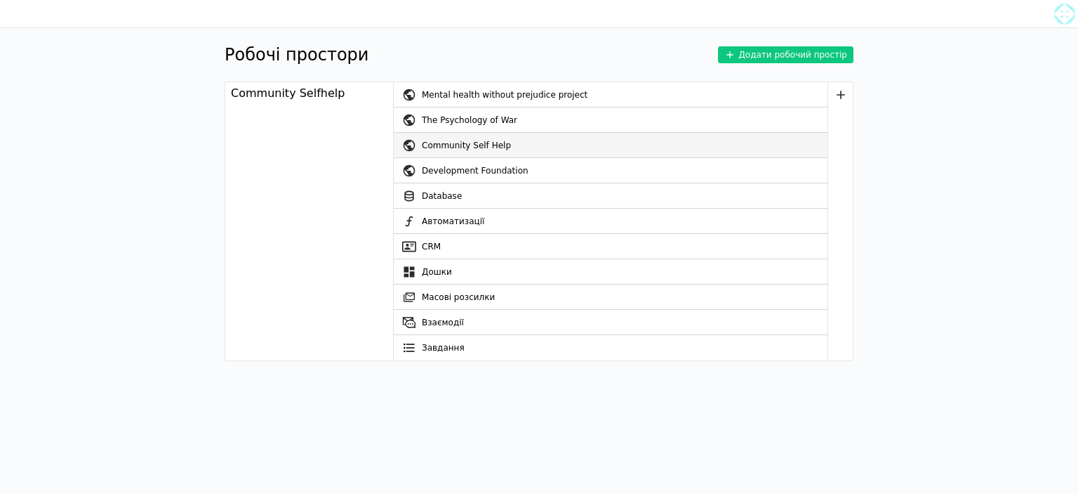
click at [455, 152] on div "Community Self Help" at bounding box center [625, 145] width 406 height 25
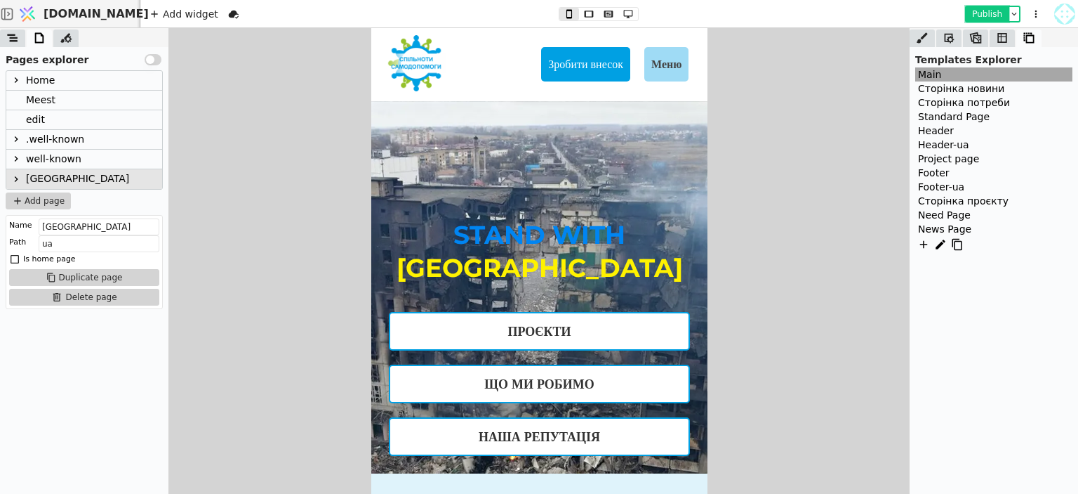
click at [992, 13] on button "Publish" at bounding box center [987, 14] width 41 height 14
click at [88, 16] on span "[DOMAIN_NAME]" at bounding box center [96, 14] width 105 height 17
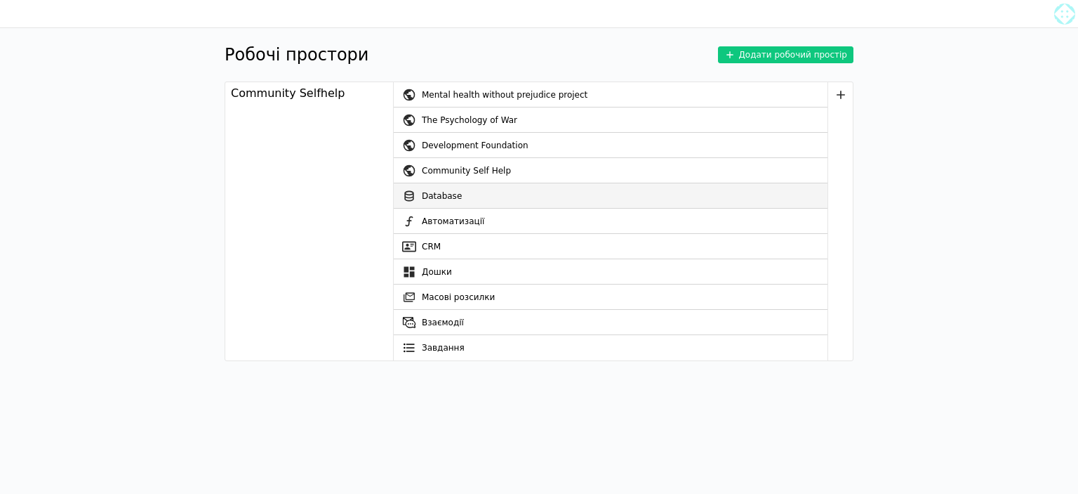
click at [448, 194] on link "Database" at bounding box center [611, 195] width 434 height 25
